Goal: Transaction & Acquisition: Obtain resource

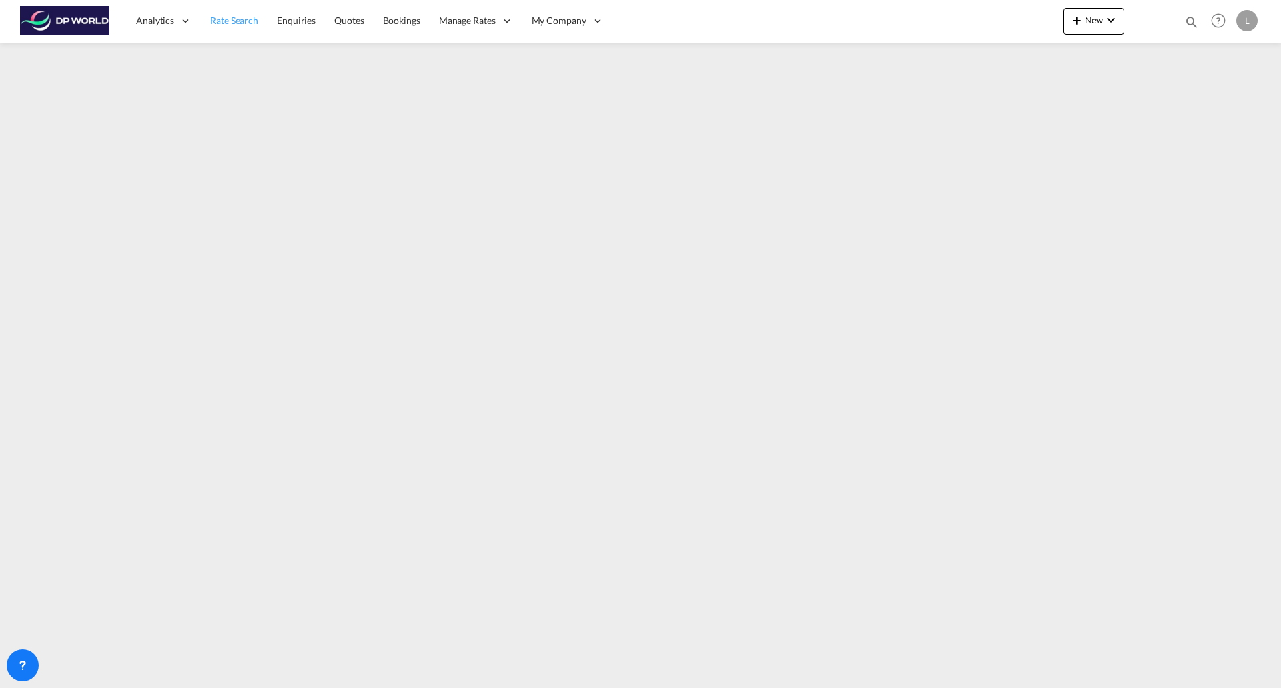
click at [247, 23] on span "Rate Search" at bounding box center [234, 20] width 48 height 11
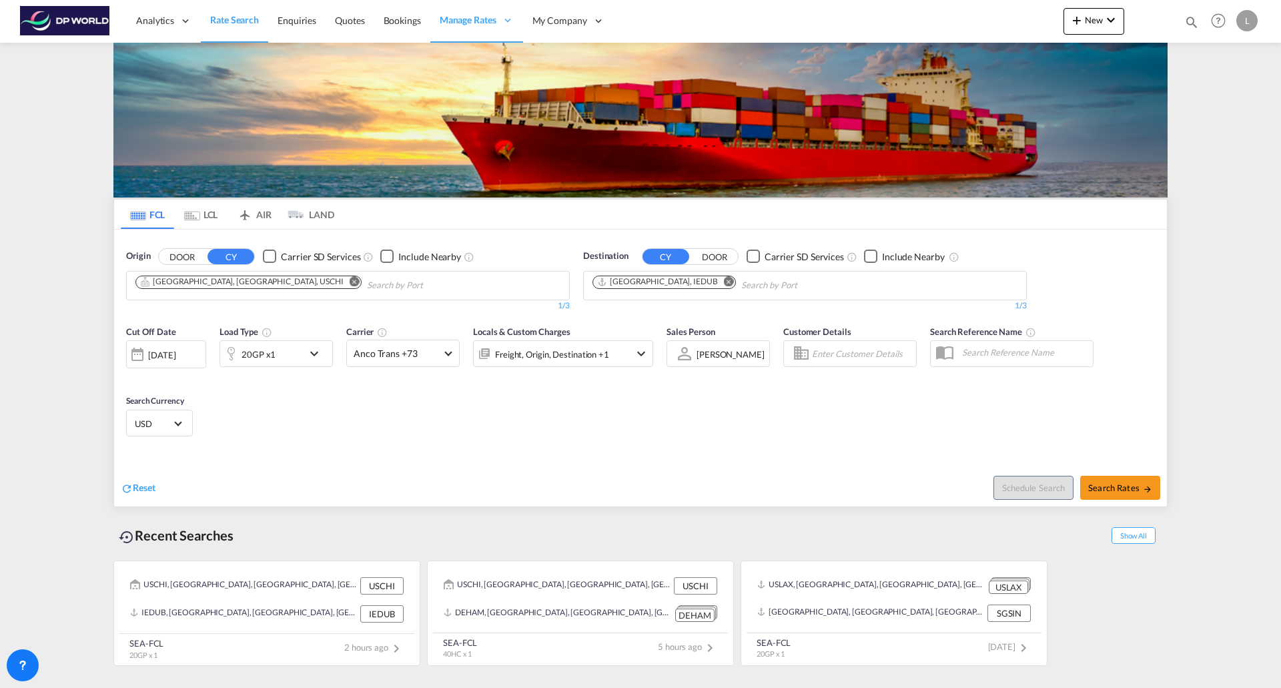
click at [350, 281] on md-icon "Remove" at bounding box center [355, 281] width 10 height 10
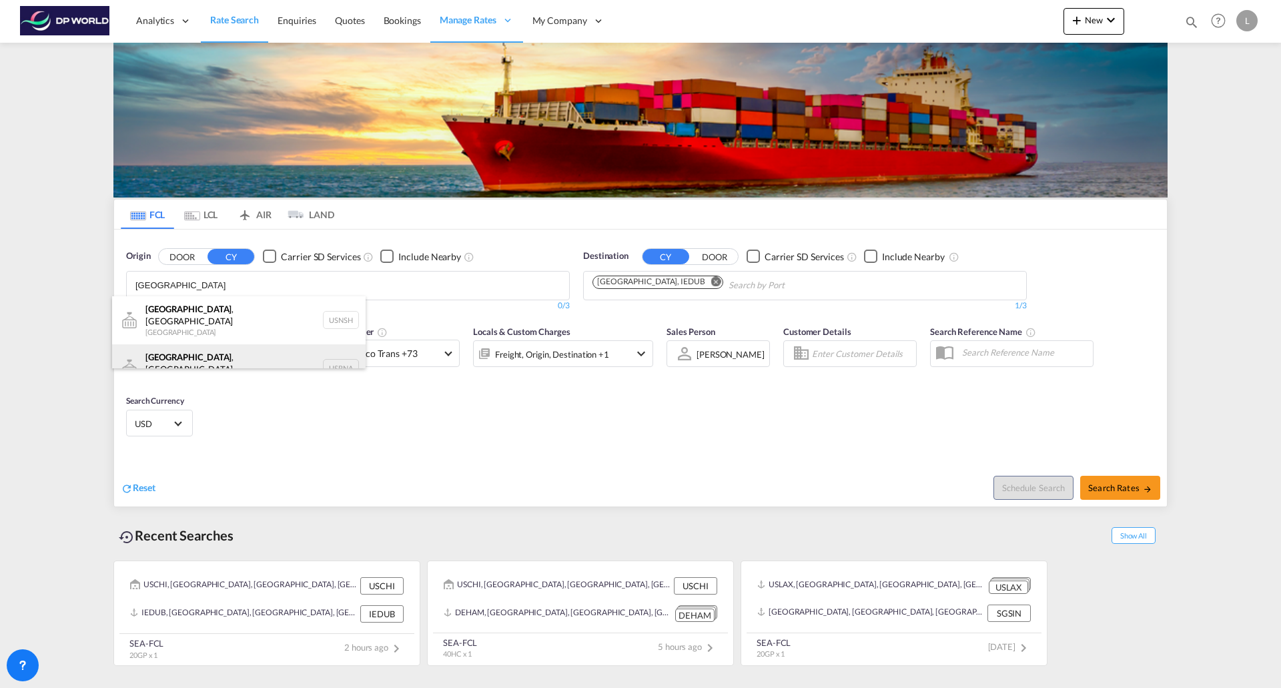
type input "[GEOGRAPHIC_DATA]"
click at [167, 351] on div "[GEOGRAPHIC_DATA] , [GEOGRAPHIC_DATA] [GEOGRAPHIC_DATA] USBNA" at bounding box center [239, 368] width 254 height 48
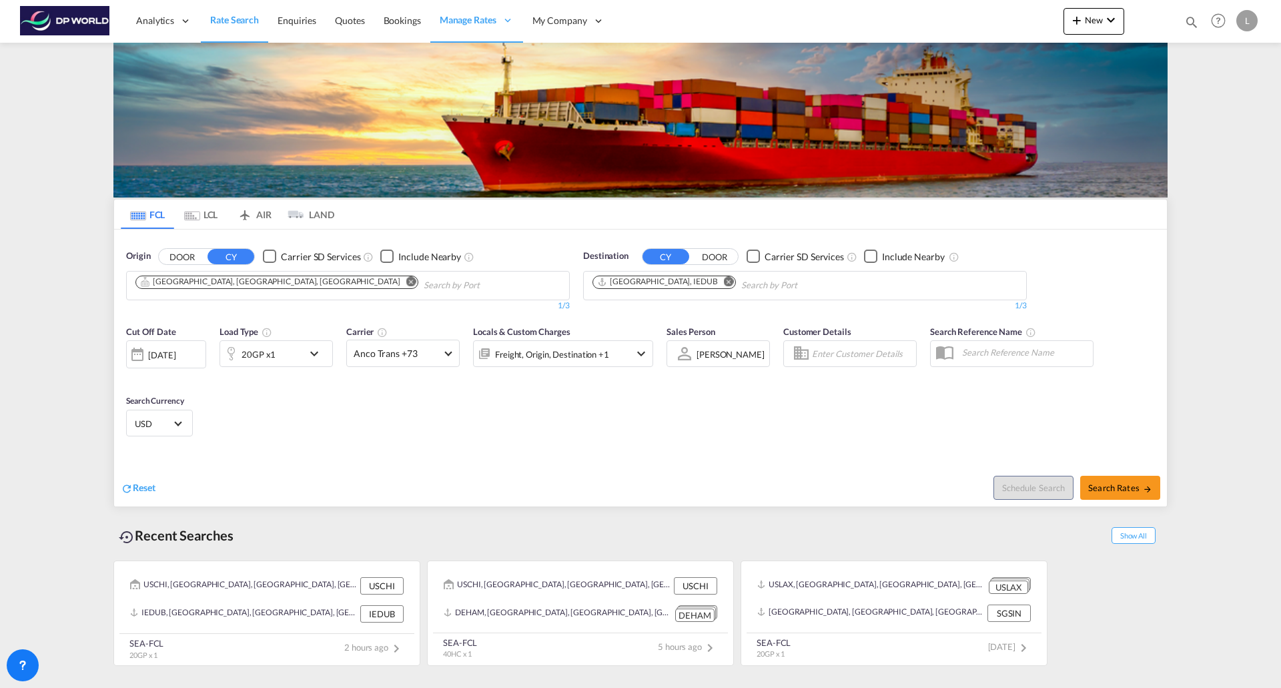
click at [724, 278] on md-icon "Remove" at bounding box center [729, 281] width 10 height 10
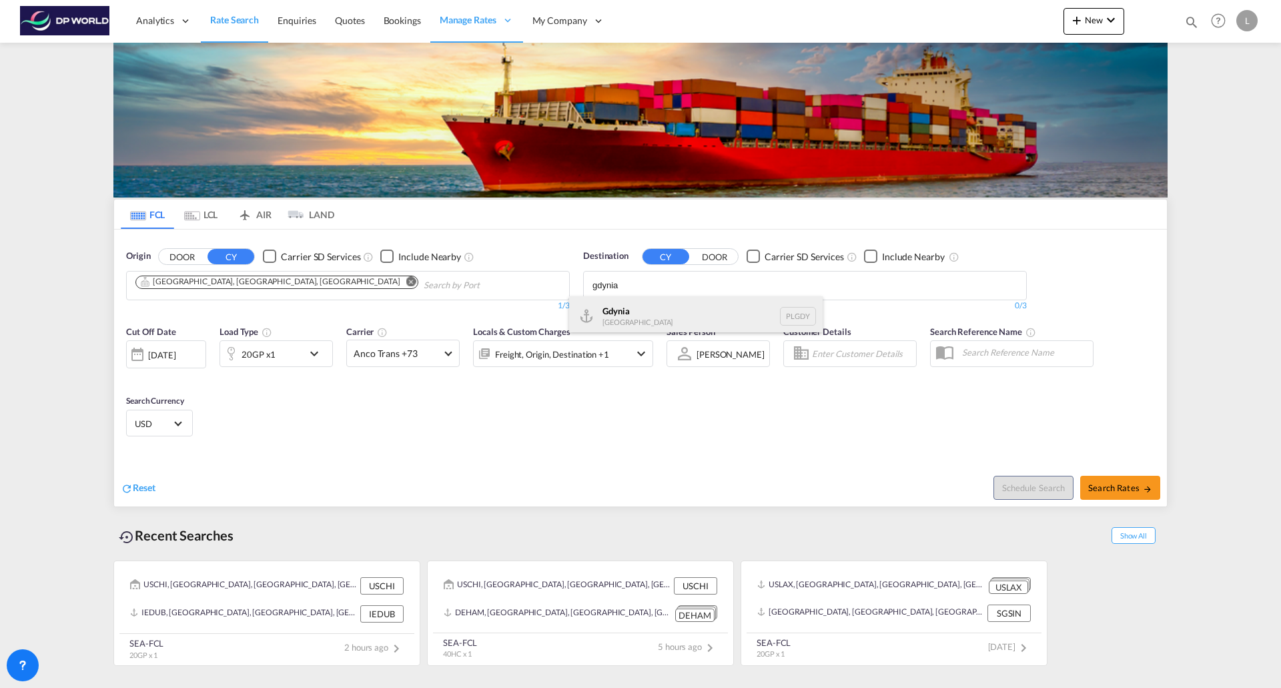
type input "gdynia"
click at [619, 310] on div "Gdynia [GEOGRAPHIC_DATA] [GEOGRAPHIC_DATA]" at bounding box center [696, 316] width 254 height 40
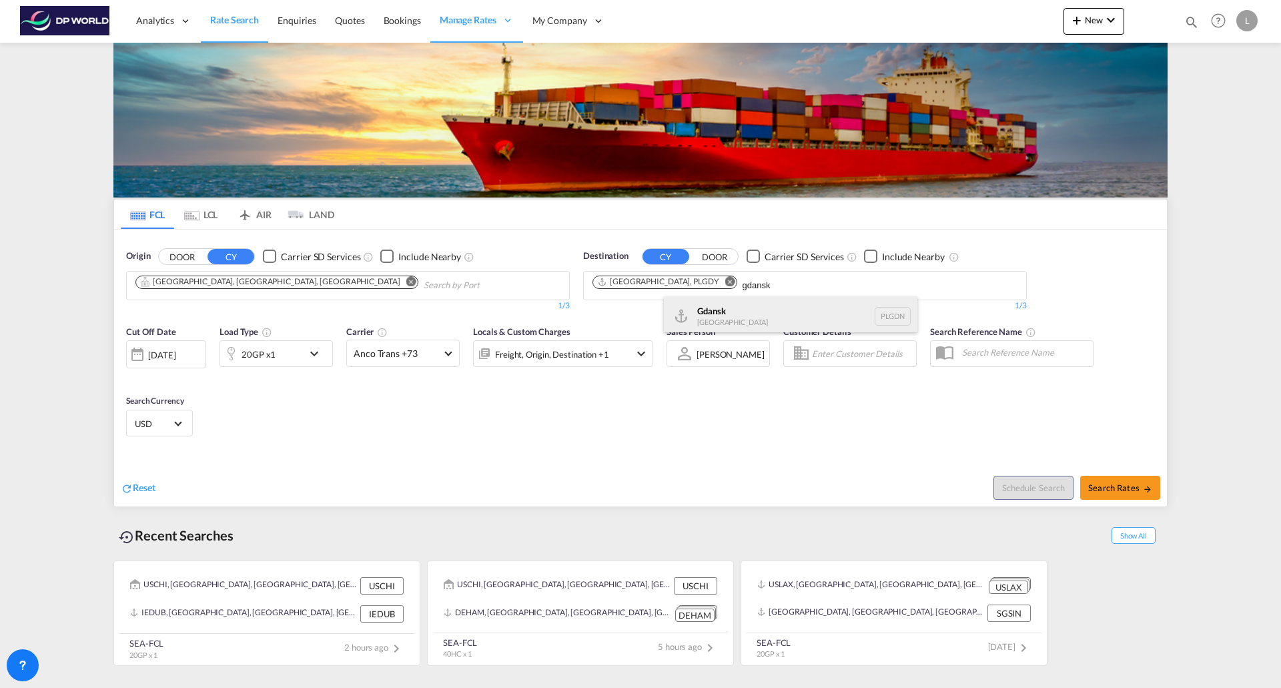
type input "gdansk"
click at [722, 312] on div "Gdansk [GEOGRAPHIC_DATA] PLGDN" at bounding box center [791, 316] width 254 height 40
click at [304, 355] on div "20GP x1" at bounding box center [276, 353] width 113 height 27
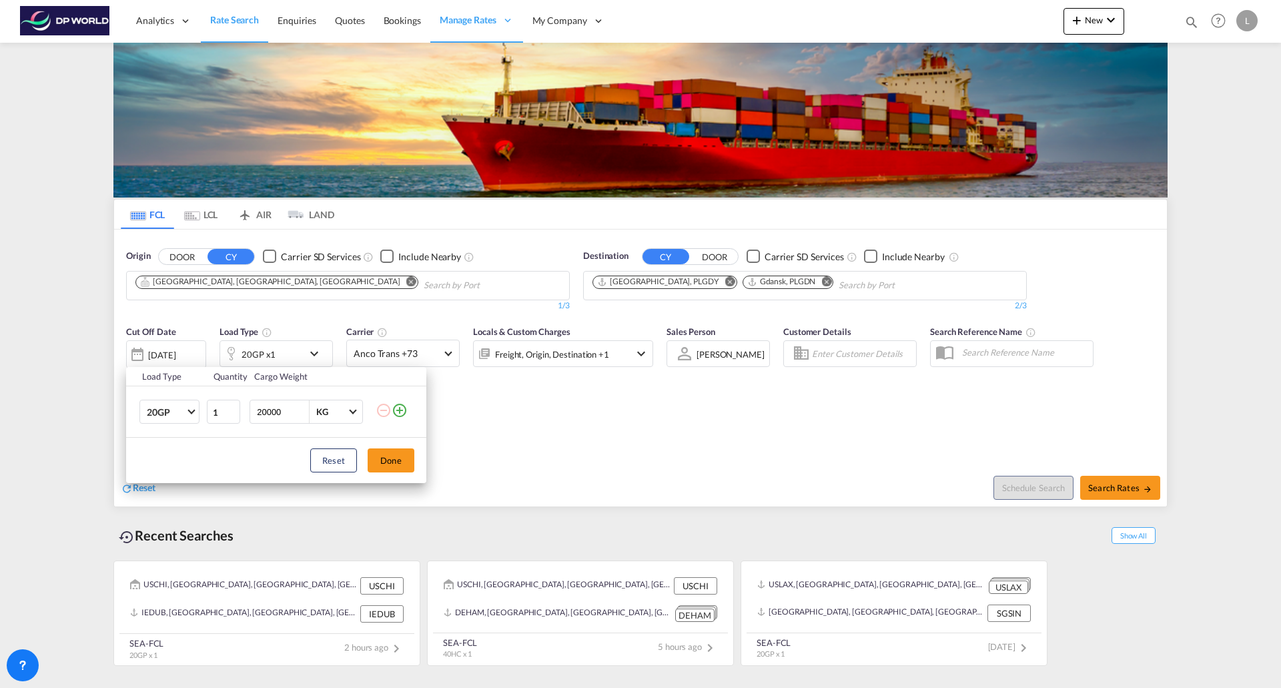
click at [402, 411] on md-icon "icon-plus-circle-outline" at bounding box center [400, 410] width 16 height 16
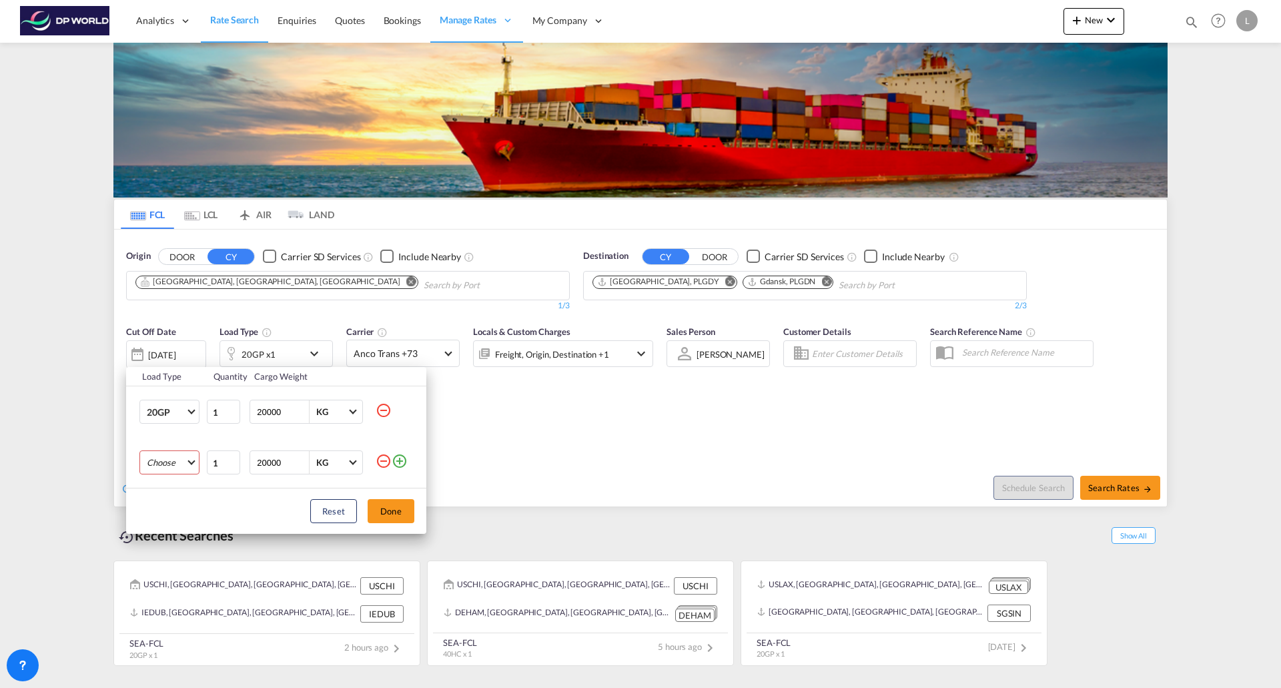
click at [193, 464] on md-select "Choose 20GP 40GP 40HC 45HC 20RE 40RE 40HR 20OT 40OT 20FR 40FR 40NR 20NR 45S 20T…" at bounding box center [169, 462] width 60 height 24
drag, startPoint x: 172, startPoint y: 525, endPoint x: 183, endPoint y: 525, distance: 11.3
click at [172, 526] on md-option "40HC" at bounding box center [181, 527] width 91 height 32
click at [396, 513] on button "Done" at bounding box center [391, 511] width 47 height 24
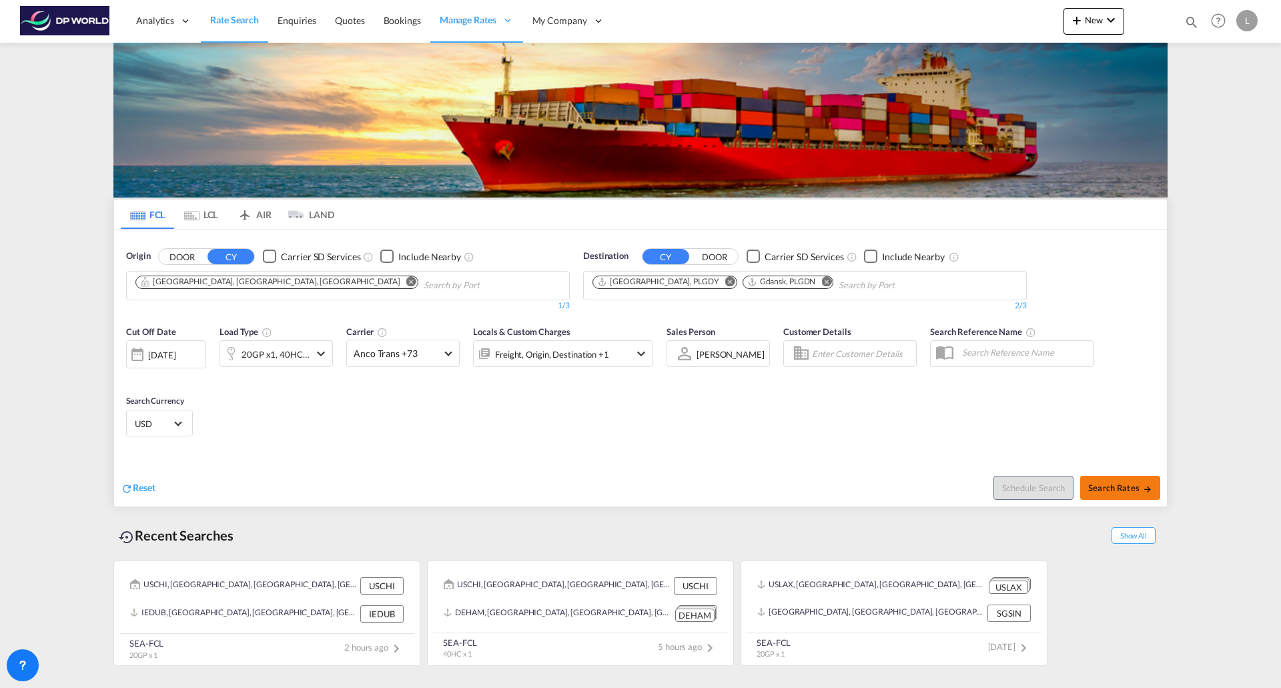
click at [1121, 491] on span "Search Rates" at bounding box center [1120, 487] width 64 height 11
type input "USBNA to PLGDY,PLGDN / [DATE]"
